Goal: Contribute content

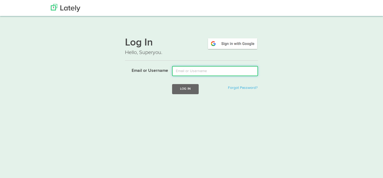
click at [199, 70] on input "Email or Username" at bounding box center [215, 71] width 86 height 10
type input "[PERSON_NAME][EMAIL_ADDRESS][DOMAIN_NAME]"
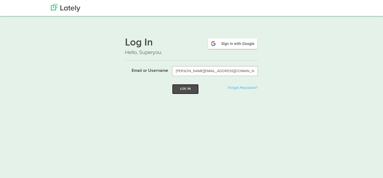
click at [188, 93] on button "Log In" at bounding box center [185, 89] width 27 height 10
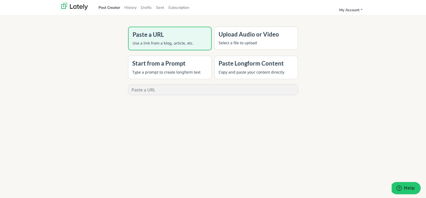
click at [264, 35] on h4 "Upload Audio or Video" at bounding box center [256, 34] width 75 height 7
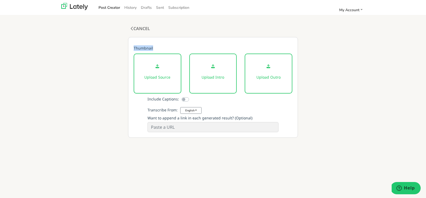
click at [264, 36] on div "COMPOSE 0 words, 0 characters Thumbnail Upload Source Upload Intro Upload Outro…" at bounding box center [213, 85] width 173 height 107
click at [159, 76] on p "Upload Source" at bounding box center [157, 77] width 28 height 6
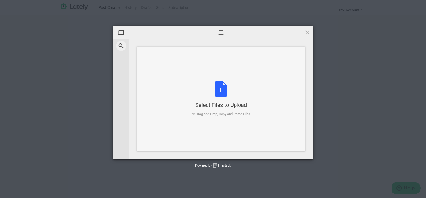
click at [218, 91] on div "Select Files to Upload or Drag and Drop, Copy and Paste Files" at bounding box center [221, 98] width 58 height 35
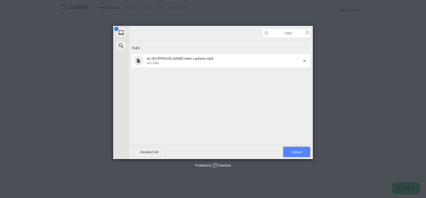
click at [296, 147] on span "Upload 1" at bounding box center [296, 152] width 27 height 10
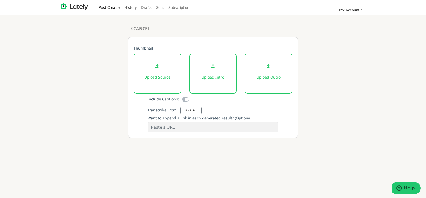
click at [133, 8] on link "History" at bounding box center [130, 7] width 17 height 9
